Goal: Communication & Community: Answer question/provide support

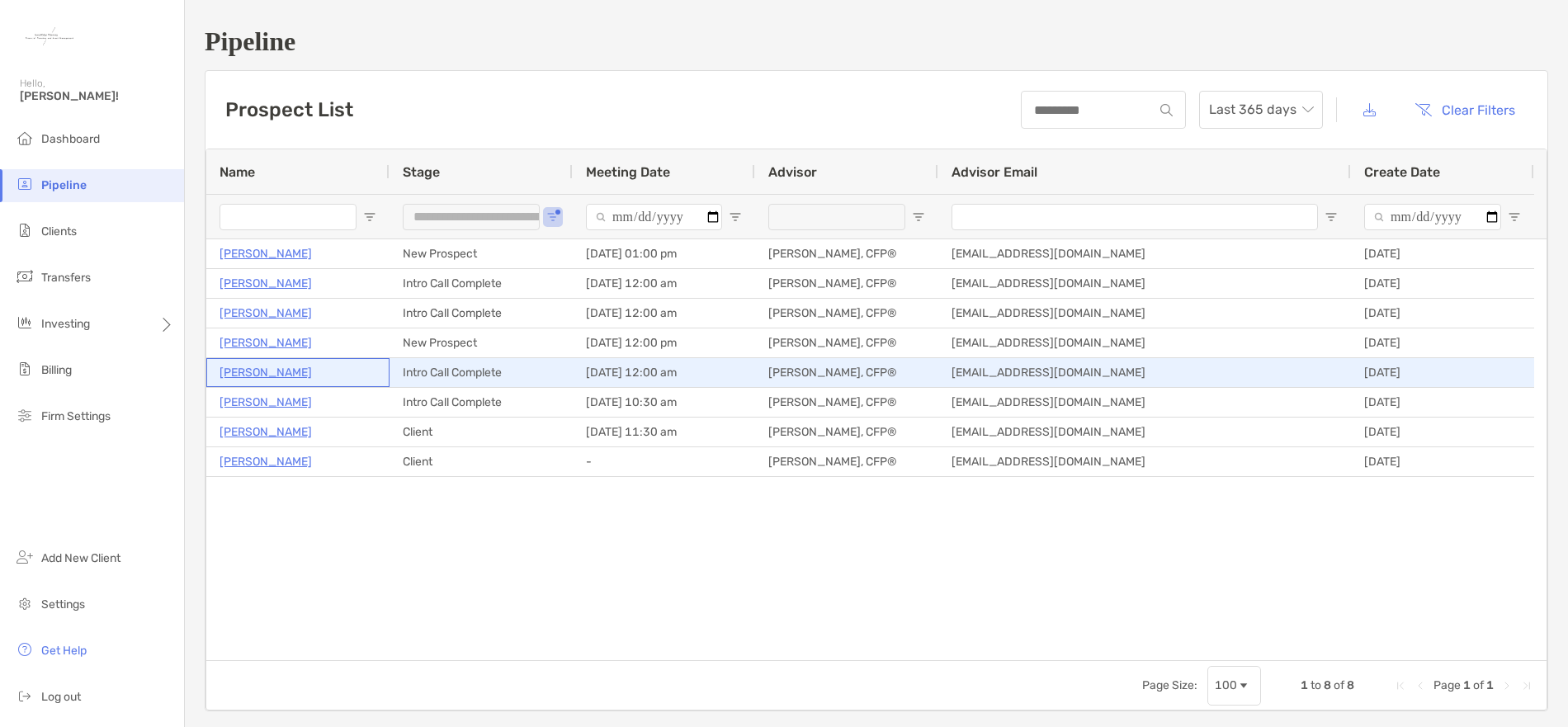
click at [272, 373] on p "[PERSON_NAME]" at bounding box center [265, 372] width 93 height 20
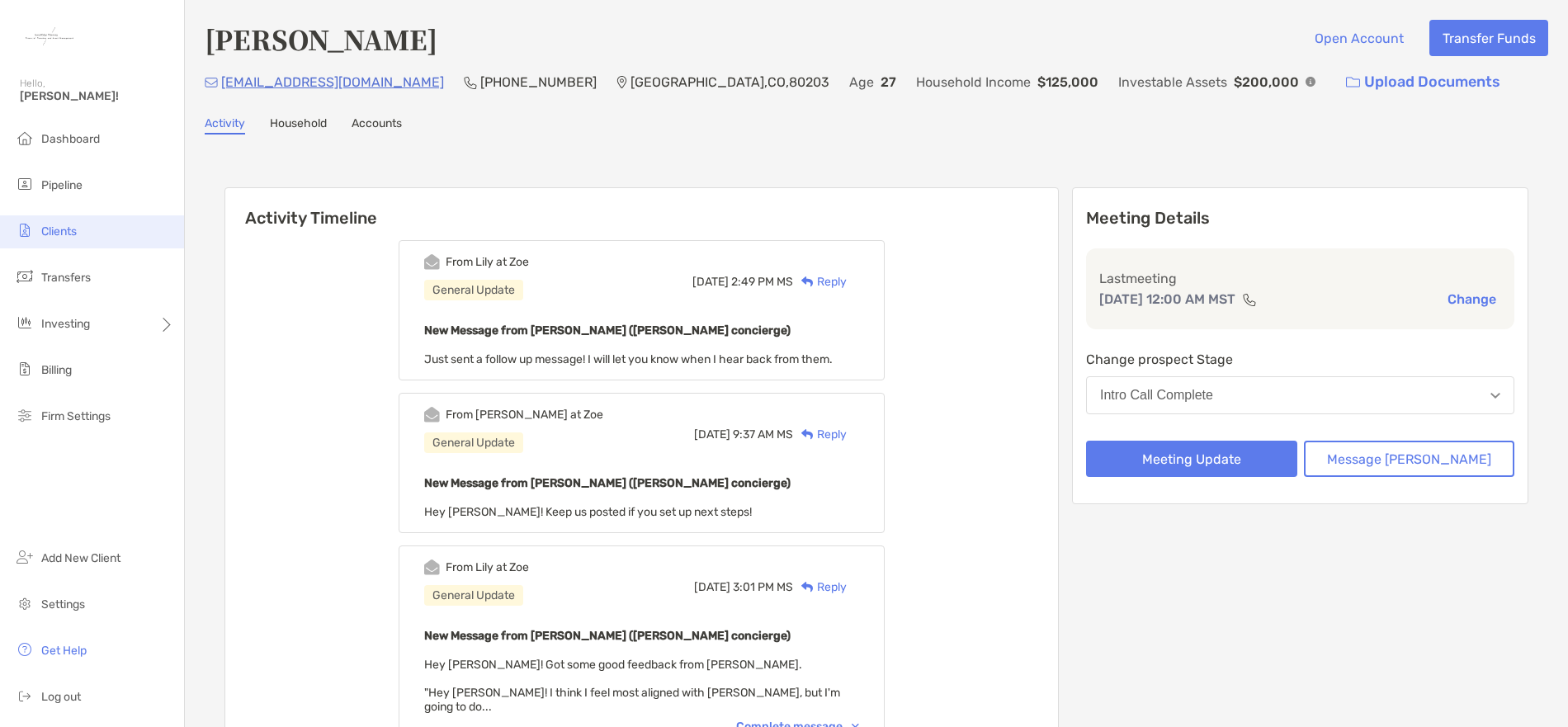
click at [77, 231] on span "Clients" at bounding box center [58, 231] width 35 height 14
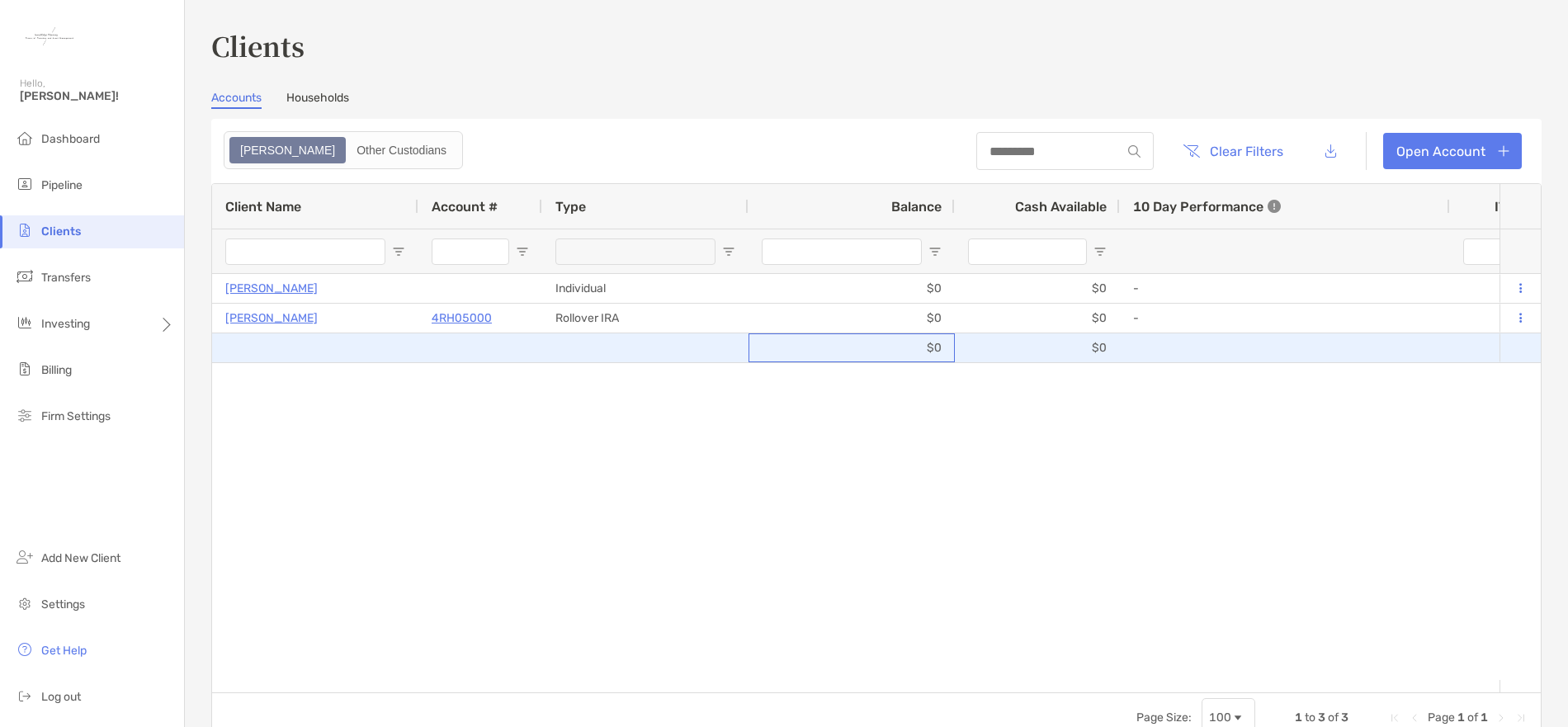
click at [864, 344] on div "$0" at bounding box center [852, 348] width 207 height 29
click at [1507, 344] on div at bounding box center [1520, 348] width 41 height 29
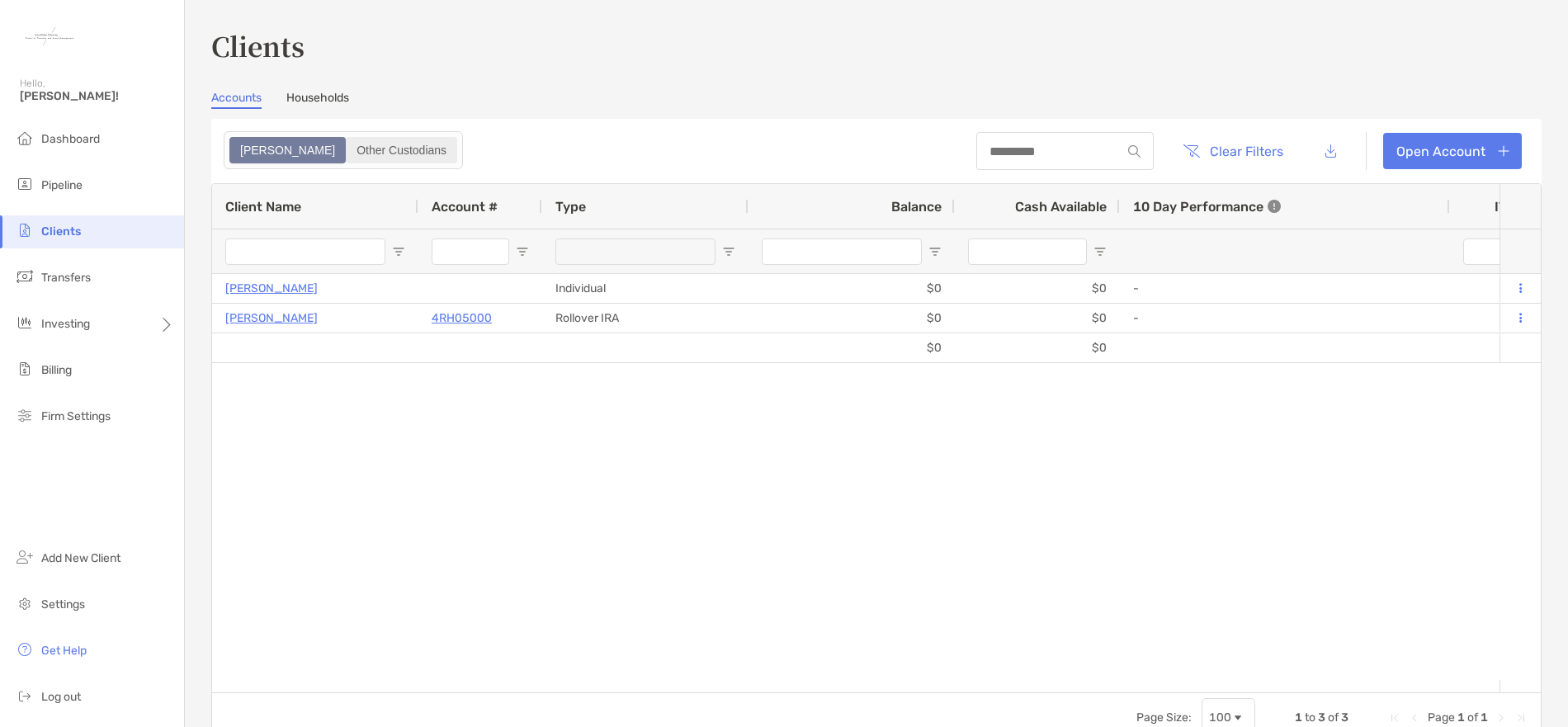
click at [348, 158] on div "Other Custodians" at bounding box center [402, 150] width 108 height 23
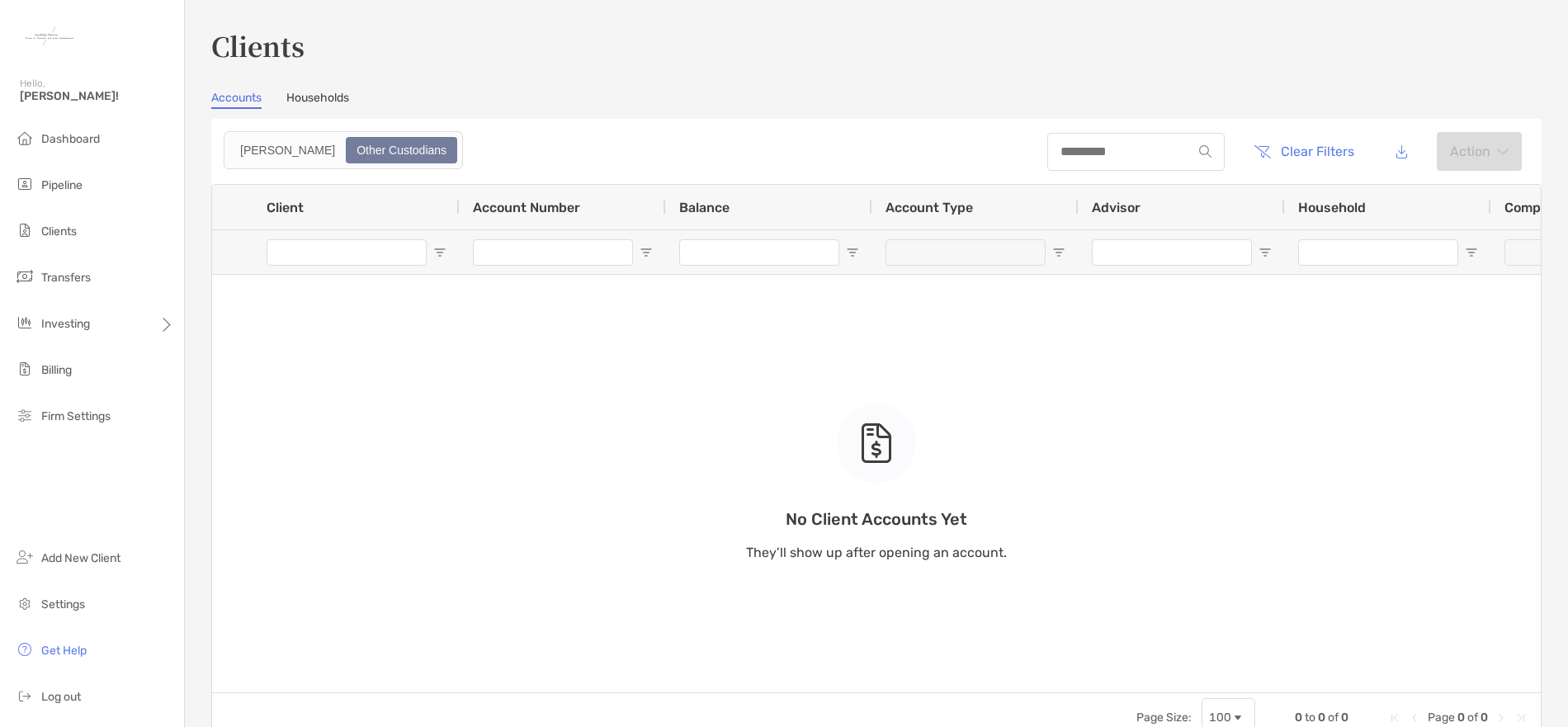
click at [325, 95] on link "Households" at bounding box center [318, 99] width 62 height 19
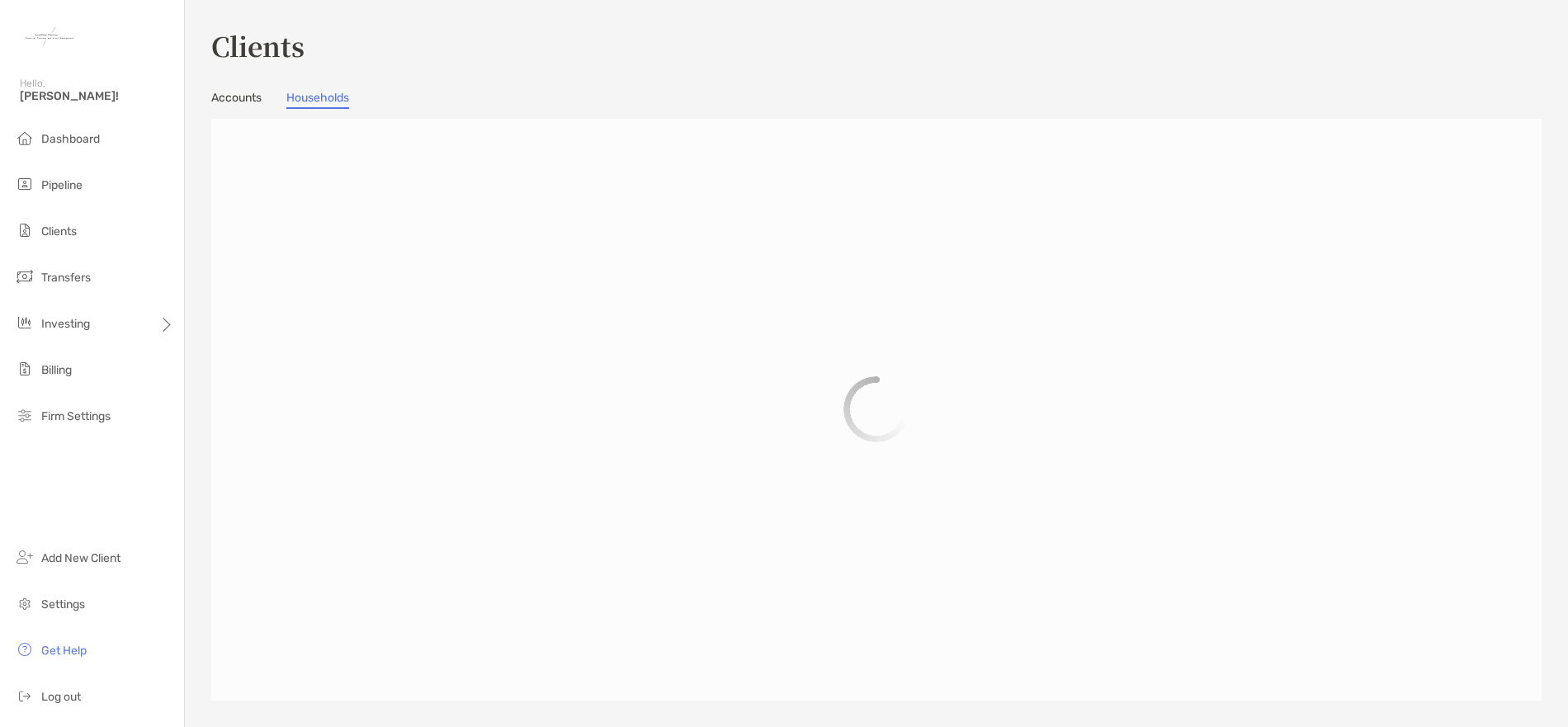
click at [235, 101] on link "Accounts" at bounding box center [237, 99] width 51 height 19
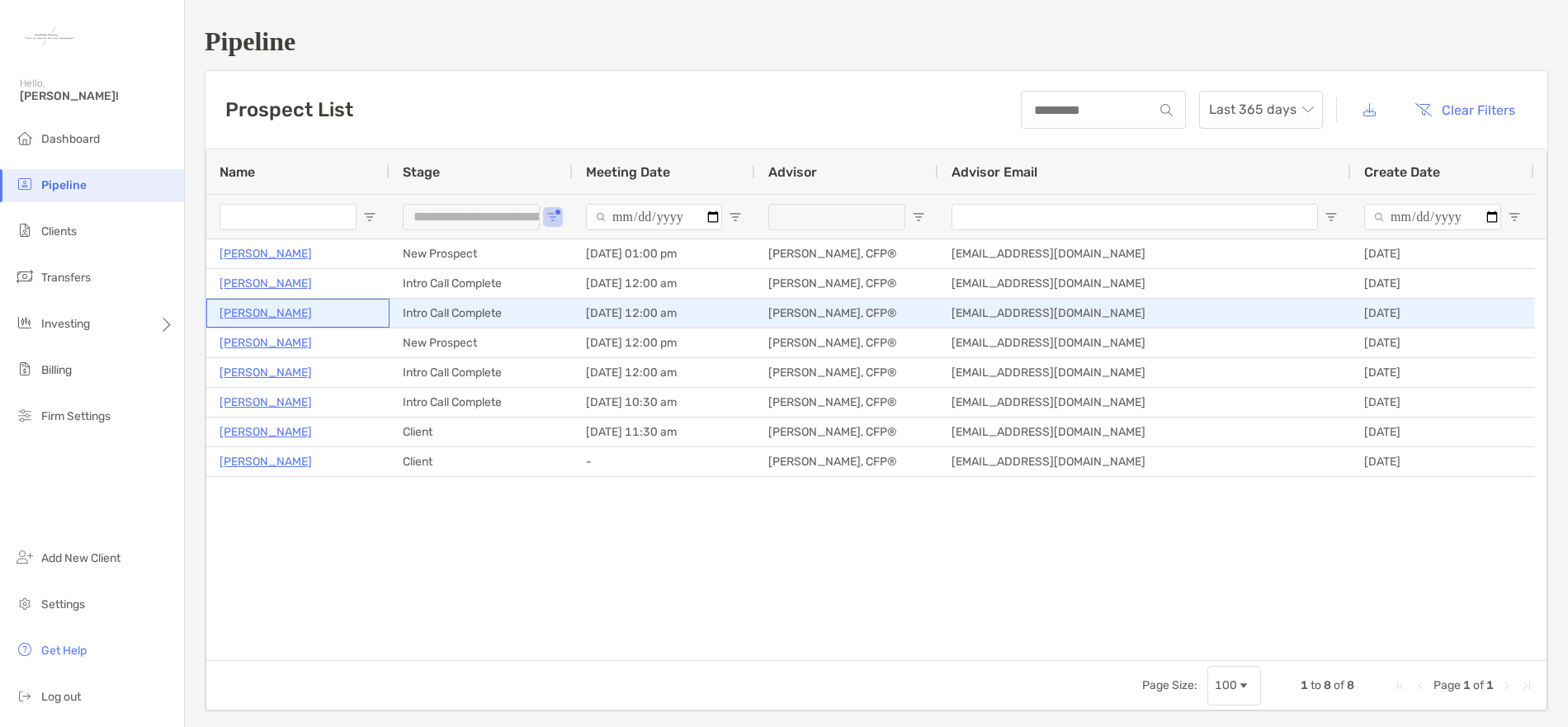
click at [263, 311] on p "Liliana Mustacio" at bounding box center [265, 313] width 93 height 20
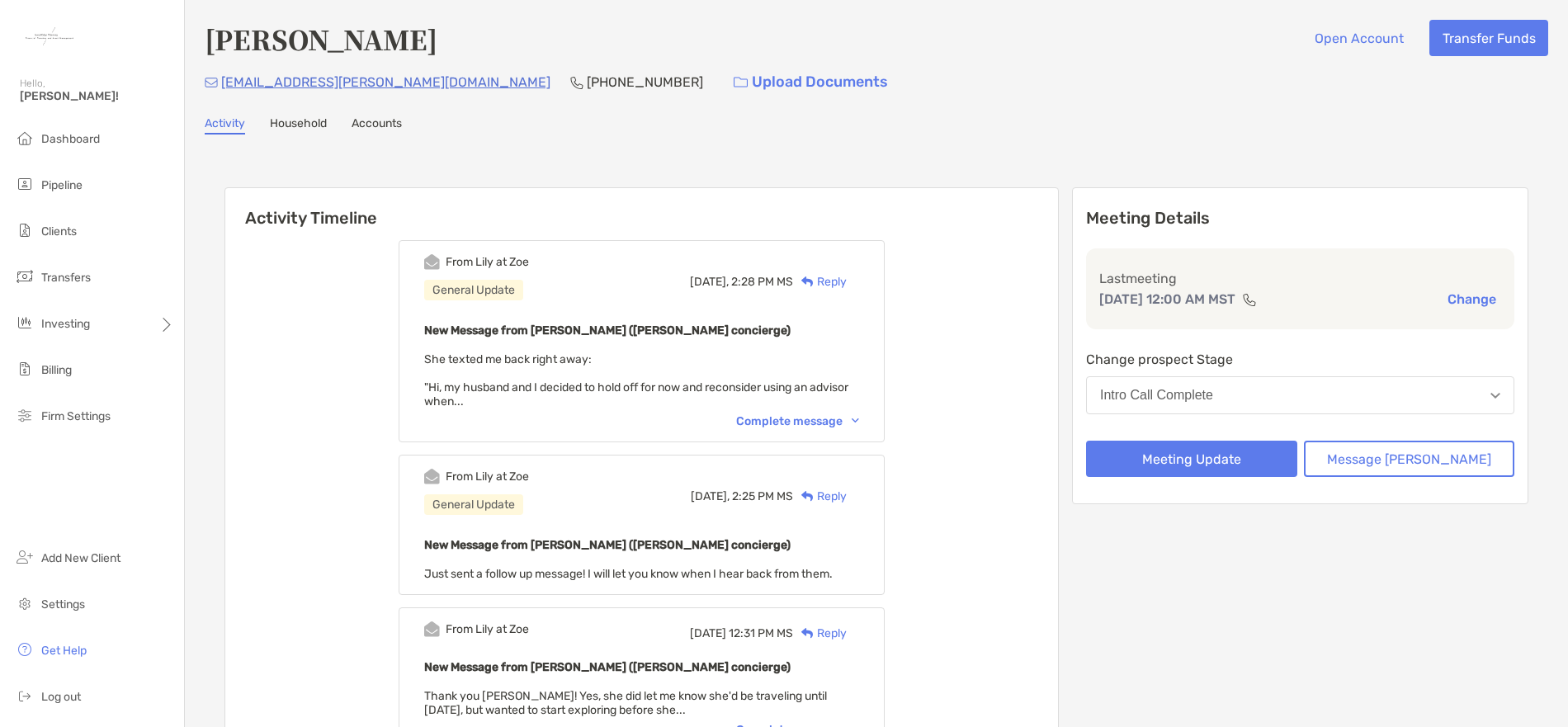
click at [847, 278] on div "Reply" at bounding box center [820, 282] width 54 height 18
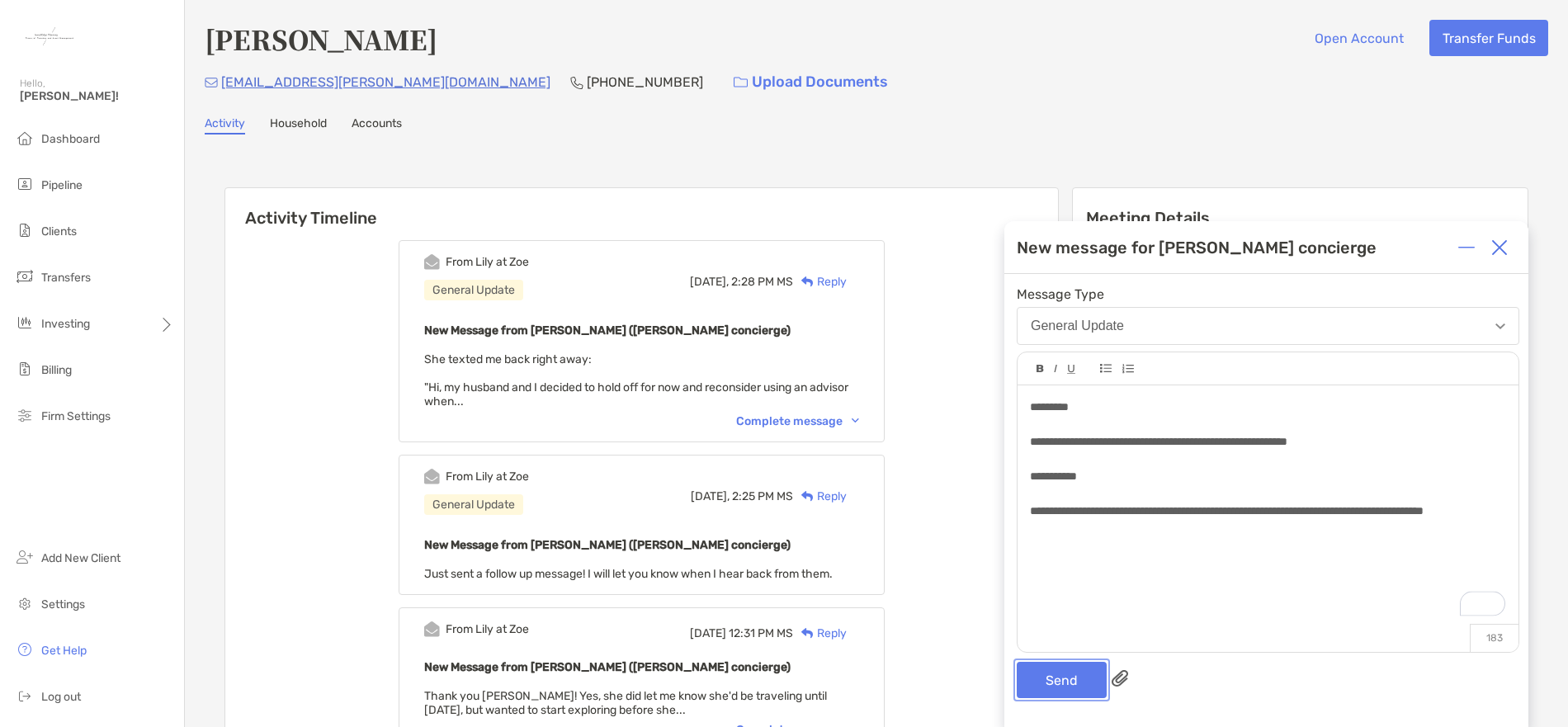
click at [1062, 672] on button "Send" at bounding box center [1061, 679] width 90 height 36
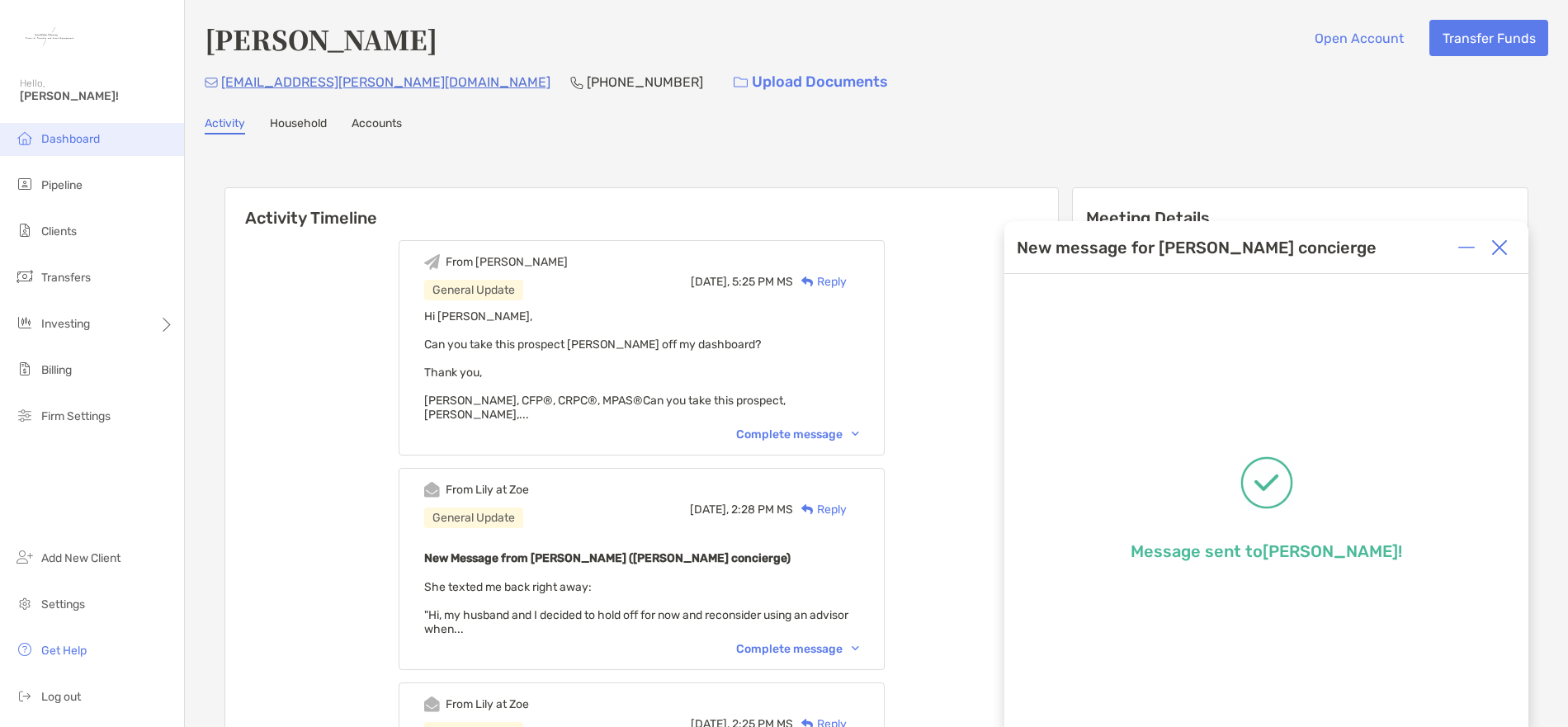
click at [75, 136] on span "Dashboard" at bounding box center [70, 139] width 58 height 14
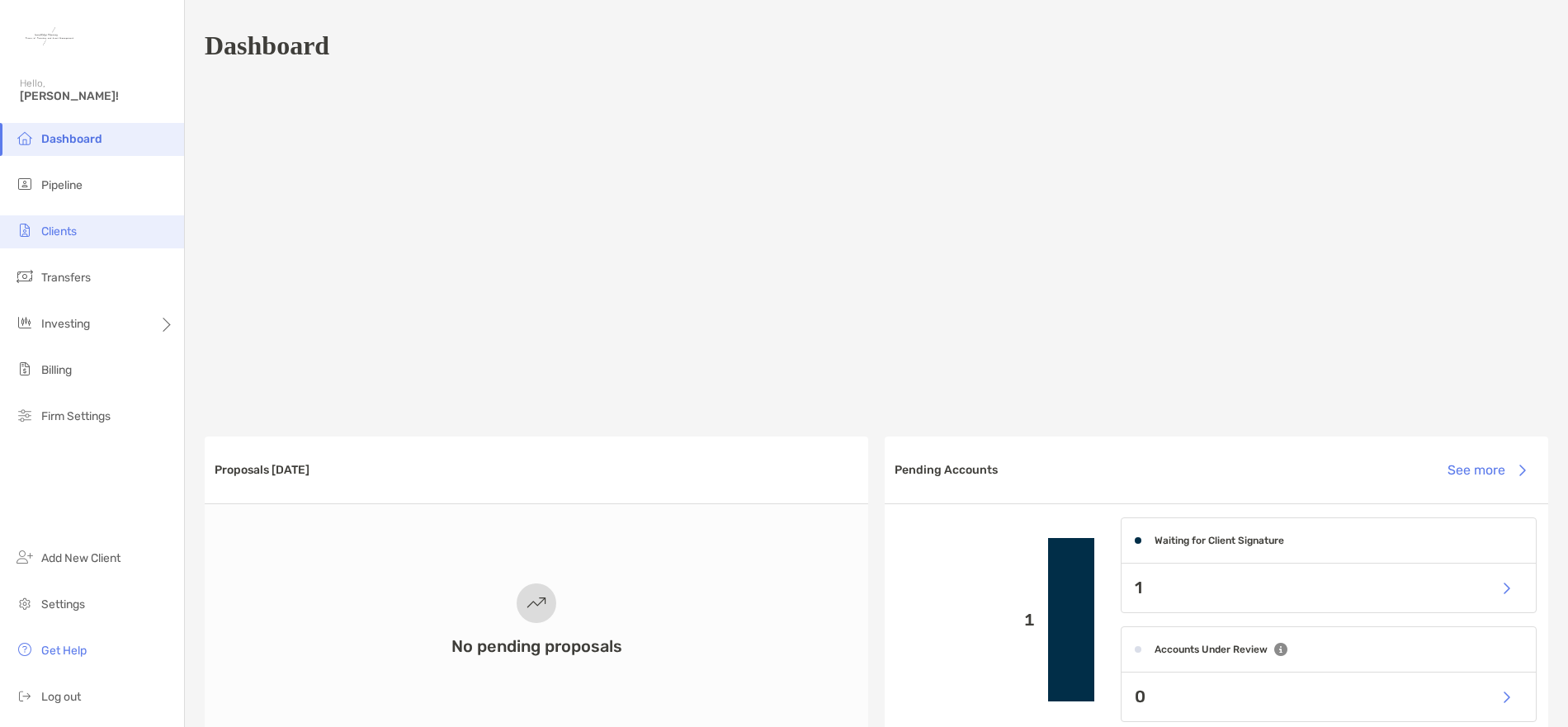
click at [75, 237] on span "Clients" at bounding box center [58, 231] width 35 height 14
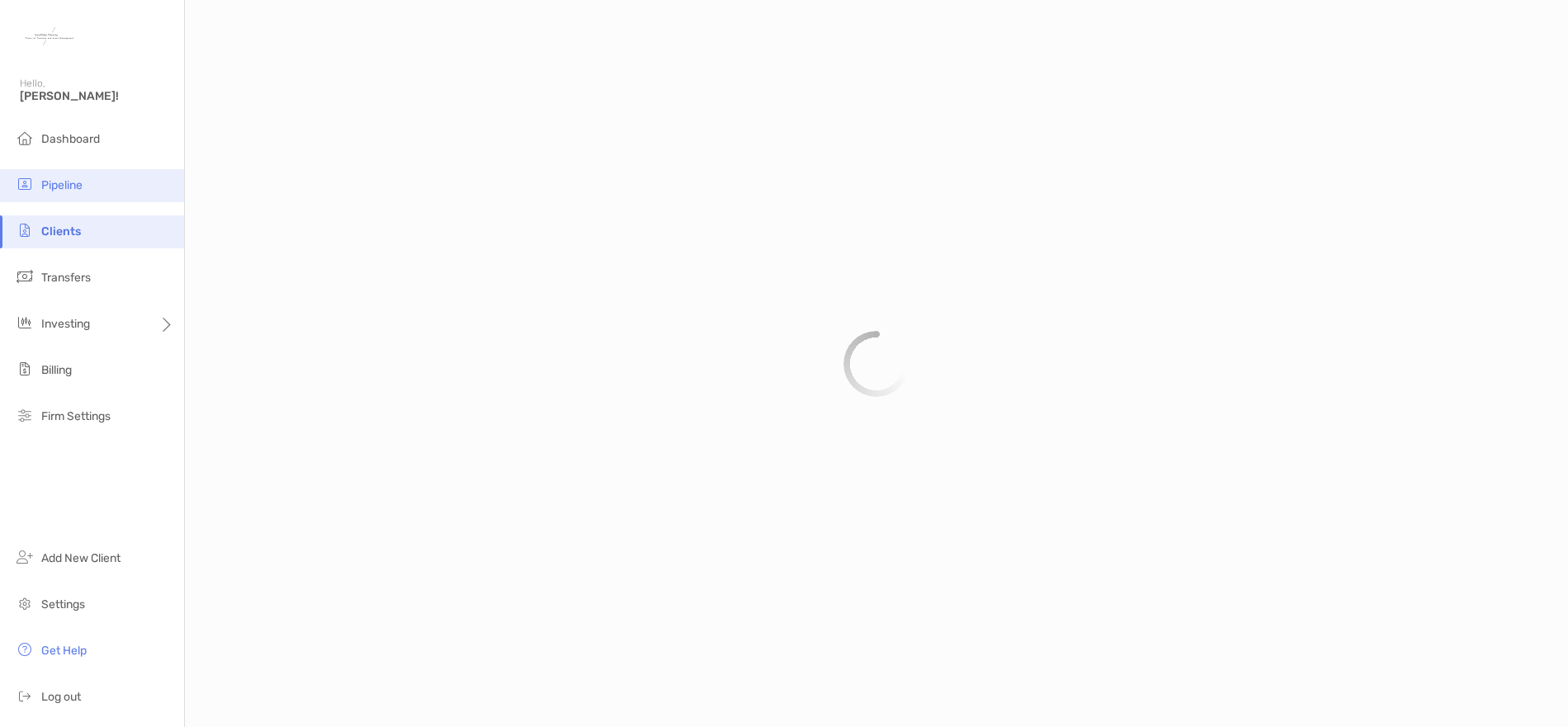
click at [68, 186] on span "Pipeline" at bounding box center [61, 185] width 41 height 14
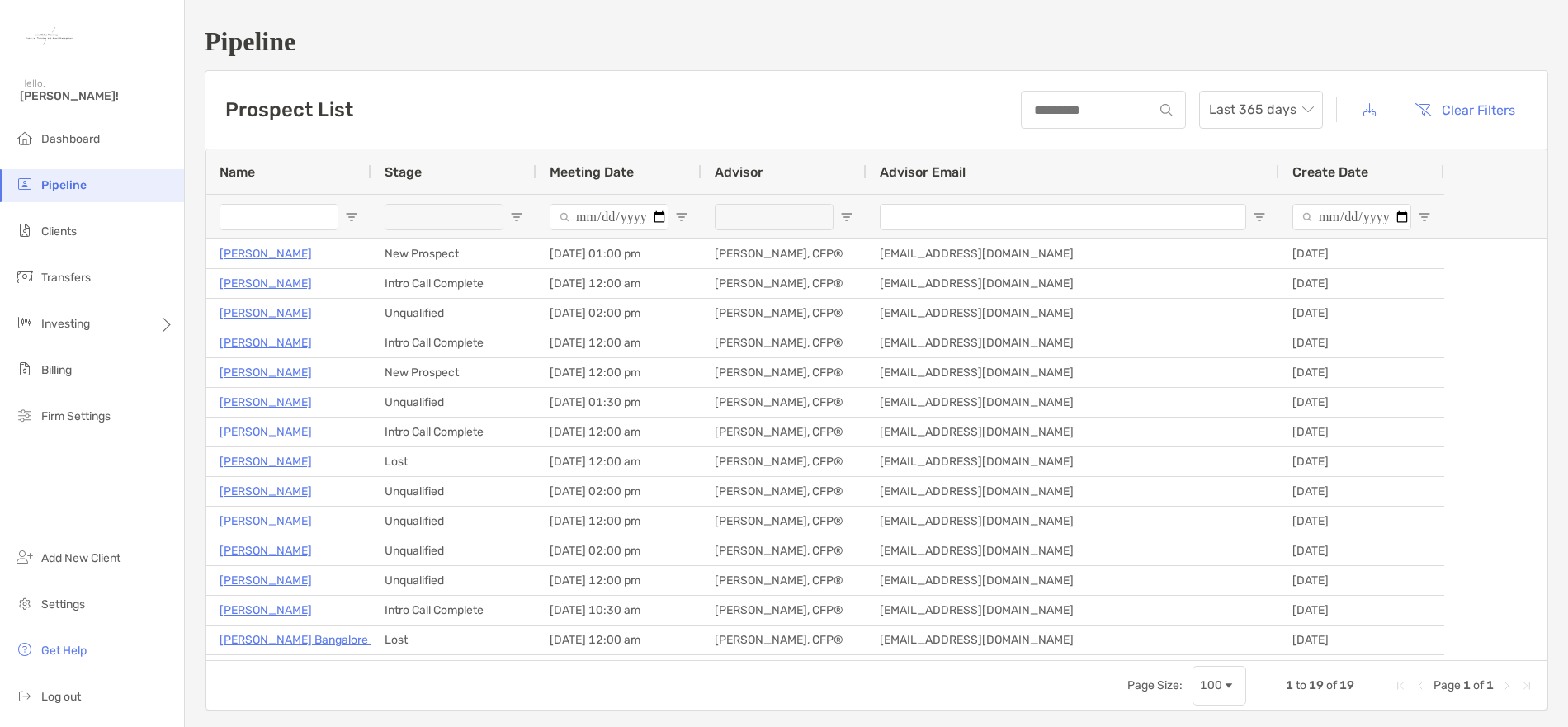
type input "**********"
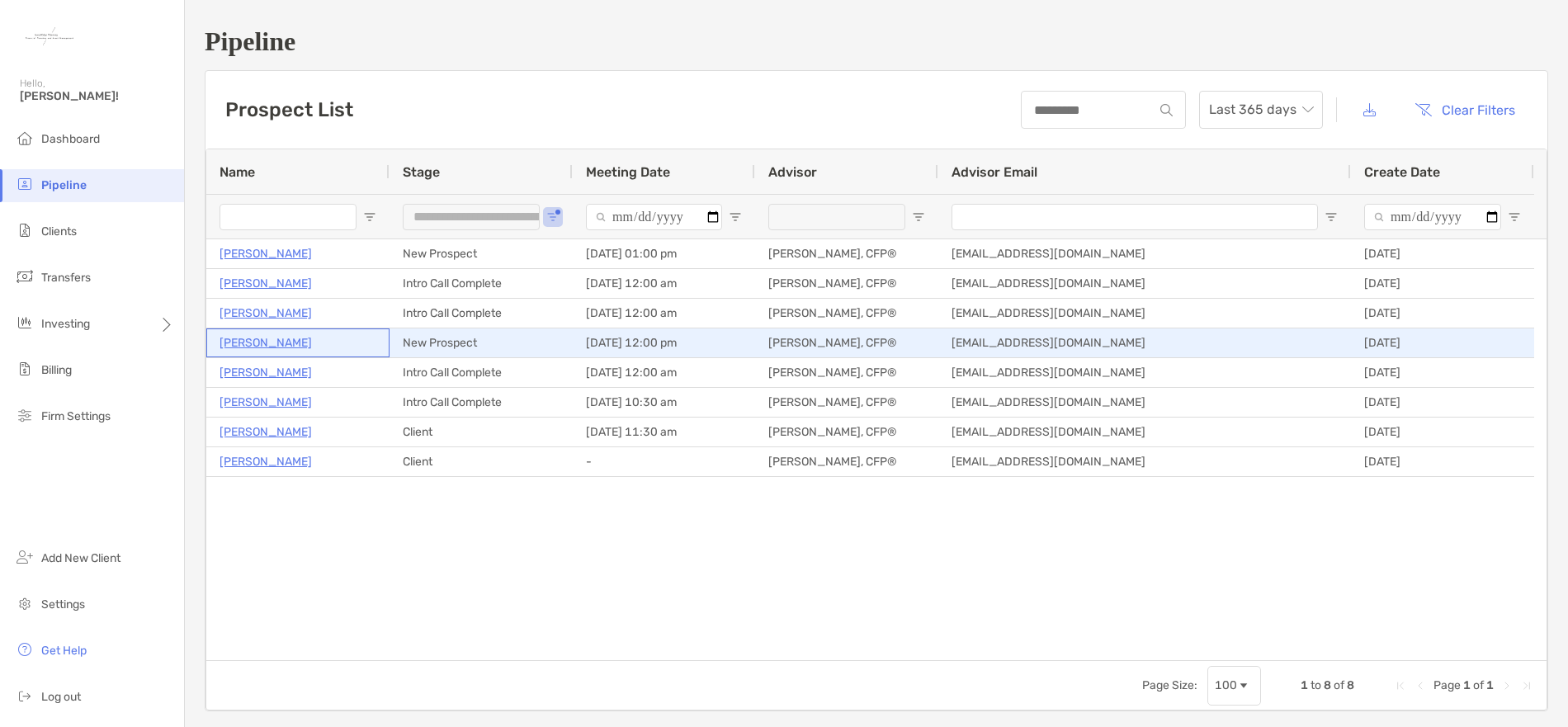
click at [275, 345] on p "[PERSON_NAME]" at bounding box center [265, 342] width 93 height 20
